Goal: Task Accomplishment & Management: Manage account settings

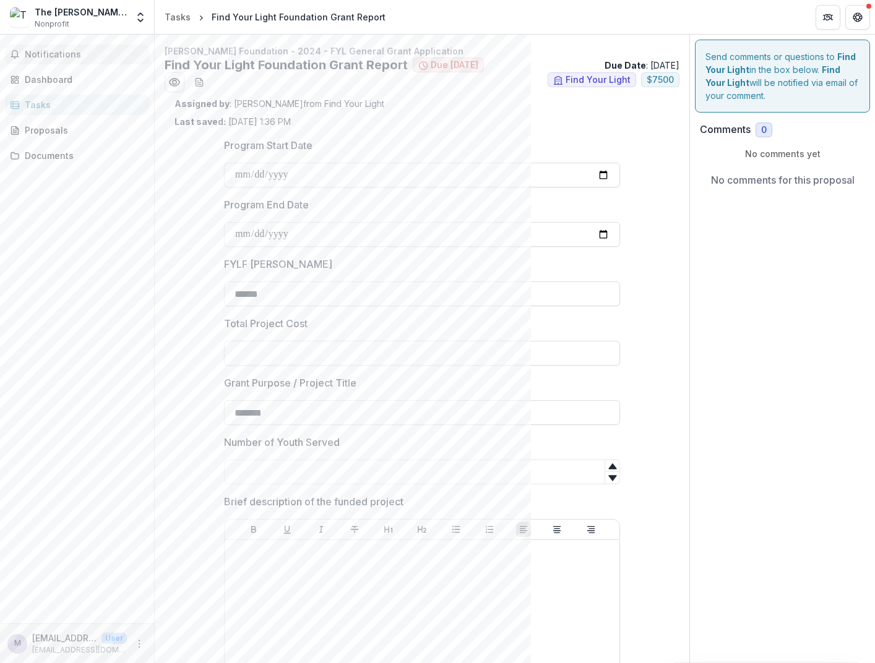
click at [43, 60] on button "Notifications" at bounding box center [77, 55] width 144 height 20
click at [51, 17] on div "The [PERSON_NAME] Foundation" at bounding box center [81, 12] width 92 height 13
click at [51, 53] on span "Notifications" at bounding box center [84, 55] width 119 height 11
click at [53, 84] on div "Dashboard" at bounding box center [82, 79] width 115 height 13
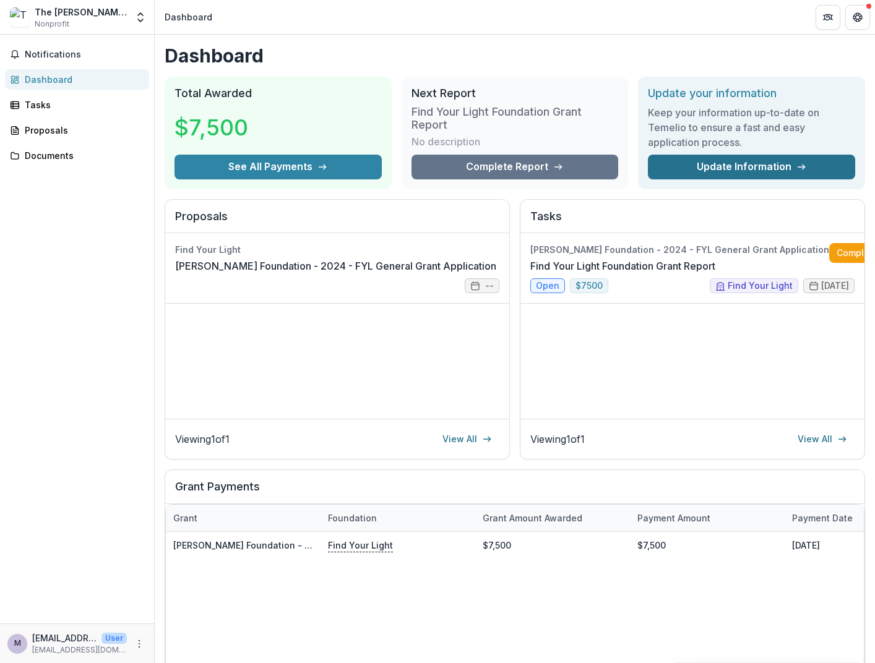
click at [711, 176] on link "Update Information" at bounding box center [751, 167] width 207 height 25
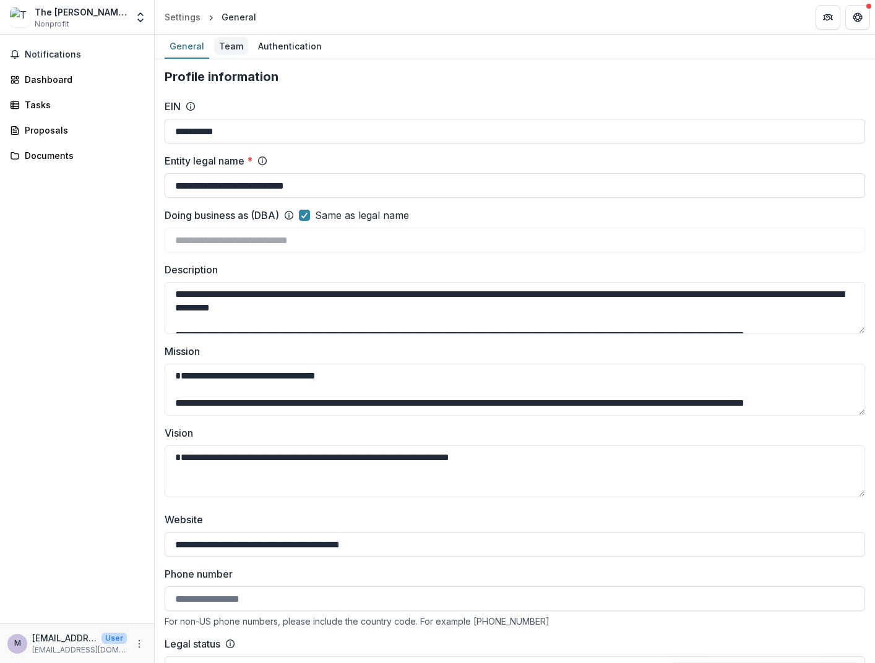
click at [222, 50] on div "Team" at bounding box center [231, 46] width 34 height 18
